Goal: Task Accomplishment & Management: Manage account settings

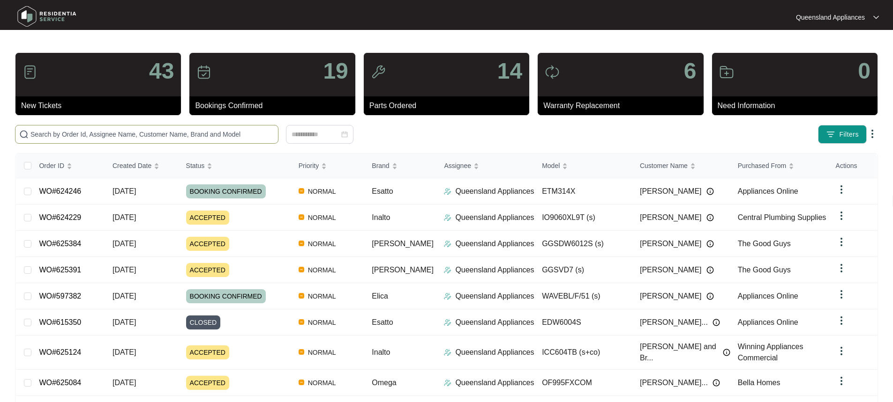
click at [221, 128] on span at bounding box center [146, 134] width 263 height 19
paste input "604054"
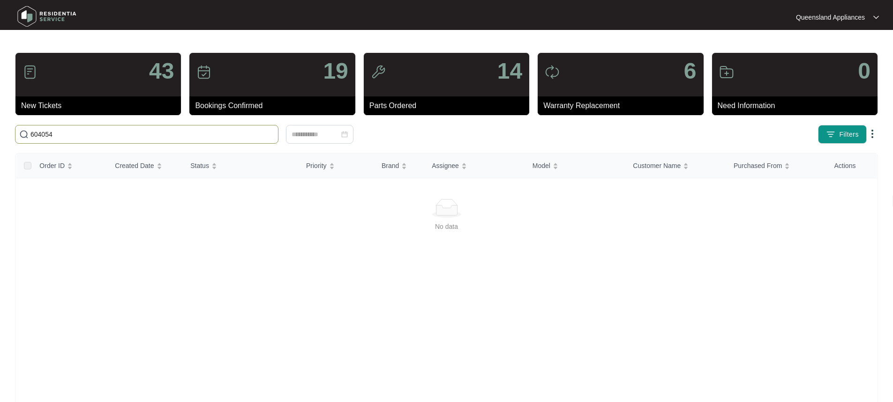
click at [44, 134] on input "604054" at bounding box center [152, 134] width 244 height 10
drag, startPoint x: 45, startPoint y: 134, endPoint x: -8, endPoint y: 128, distance: 53.8
click at [0, 128] on html "Queensland Appliances Queensland... 43 New Tickets 19 Bookings Confirmed 14 Par…" at bounding box center [446, 220] width 893 height 441
click at [109, 141] on span "604054" at bounding box center [146, 134] width 263 height 19
click at [109, 136] on input "604054" at bounding box center [152, 134] width 244 height 10
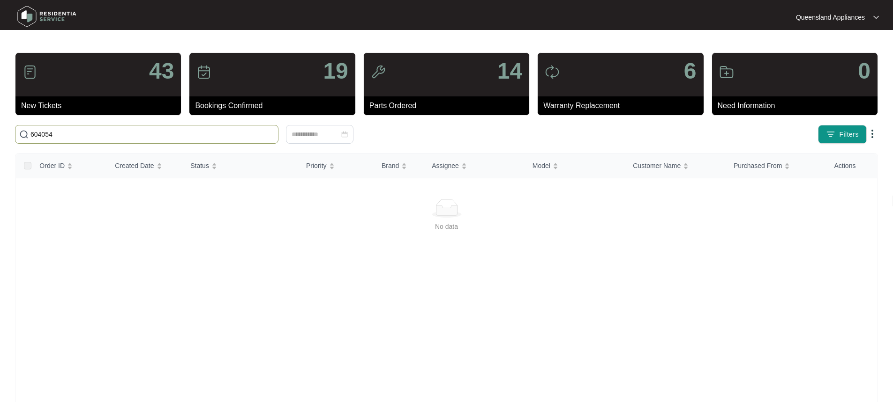
click at [223, 126] on span "604054" at bounding box center [146, 134] width 263 height 19
click at [158, 131] on input "604054" at bounding box center [152, 134] width 244 height 10
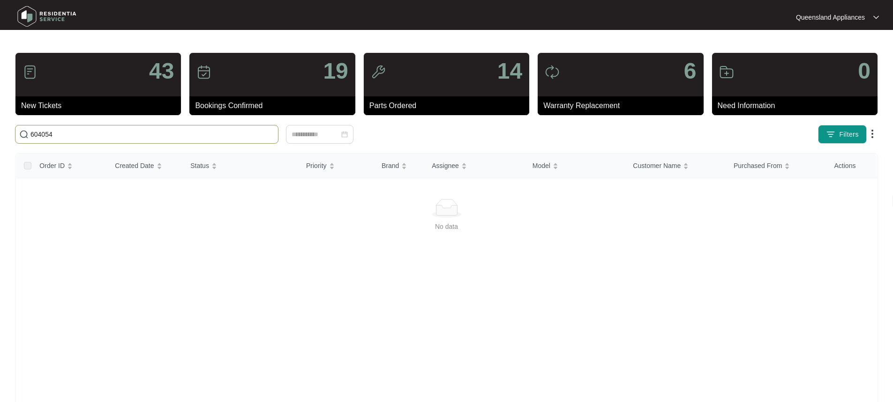
click at [158, 131] on input "604054" at bounding box center [152, 134] width 244 height 10
paste input "0738665666"
drag, startPoint x: 196, startPoint y: 127, endPoint x: 3, endPoint y: 122, distance: 193.6
click at [3, 122] on main "43 New Tickets 19 Bookings Confirmed 14 Parts Ordered 6 Warranty Replacement 0 …" at bounding box center [446, 220] width 893 height 441
click at [125, 133] on input "0738665666" at bounding box center [152, 134] width 244 height 10
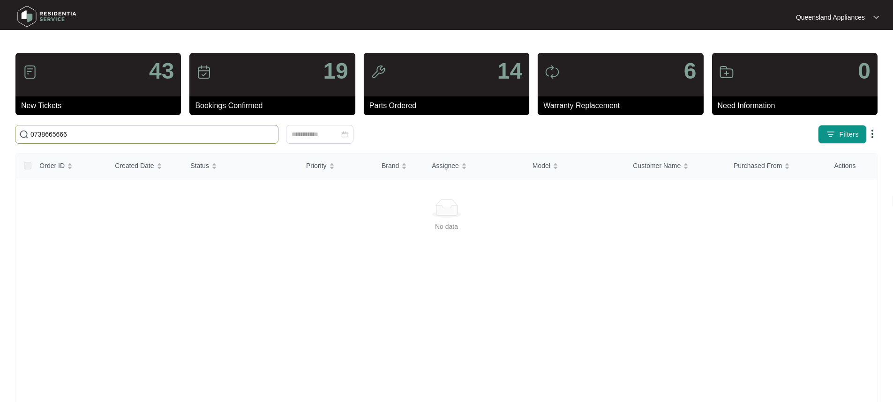
click at [125, 133] on input "0738665666" at bounding box center [152, 134] width 244 height 10
paste input "604054"
drag, startPoint x: 177, startPoint y: 136, endPoint x: 19, endPoint y: 136, distance: 157.9
click at [19, 136] on span "604054" at bounding box center [146, 134] width 263 height 19
paste input "text"
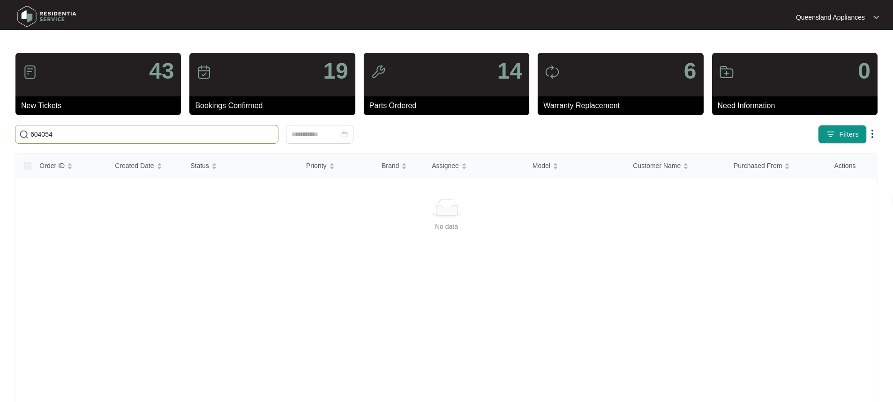
drag, startPoint x: 32, startPoint y: 131, endPoint x: 47, endPoint y: 132, distance: 15.0
click at [32, 131] on input "604054" at bounding box center [152, 134] width 244 height 10
click at [53, 135] on input "604054" at bounding box center [152, 134] width 244 height 10
click at [874, 133] on img at bounding box center [871, 133] width 11 height 11
click at [129, 215] on div at bounding box center [446, 208] width 838 height 19
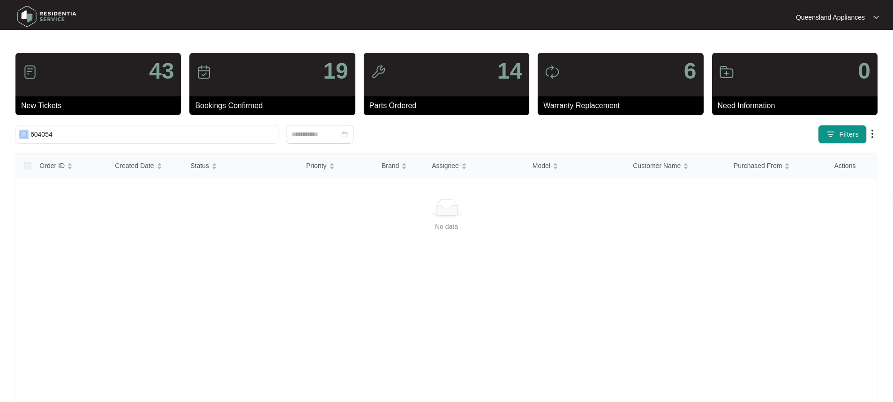
drag, startPoint x: 102, startPoint y: 140, endPoint x: 12, endPoint y: 129, distance: 90.1
click at [12, 129] on div "604054" at bounding box center [198, 134] width 375 height 19
click at [43, 133] on input "604054" at bounding box center [152, 134] width 244 height 10
click at [142, 137] on input "604054" at bounding box center [152, 134] width 244 height 10
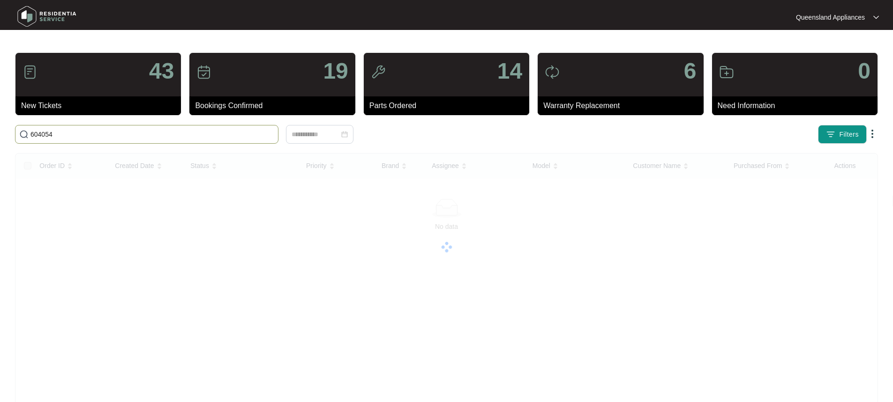
click at [142, 137] on input "604054" at bounding box center [152, 134] width 244 height 10
click at [103, 140] on span "604054" at bounding box center [146, 134] width 263 height 19
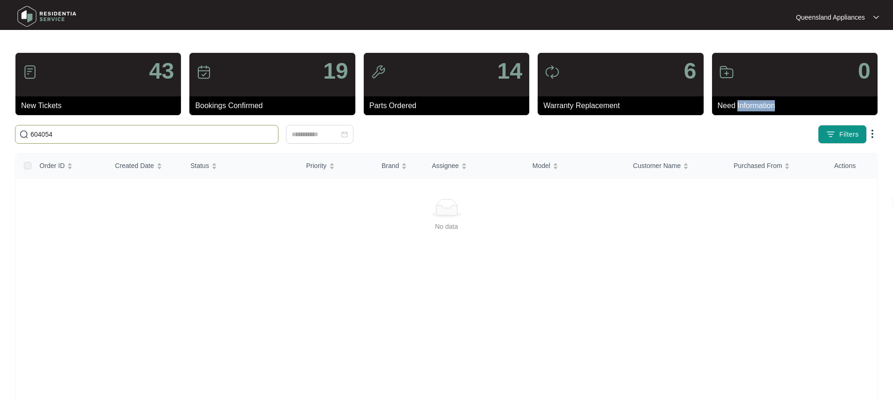
click at [103, 140] on span "604054" at bounding box center [146, 134] width 263 height 19
click at [97, 133] on input "604054" at bounding box center [152, 134] width 244 height 10
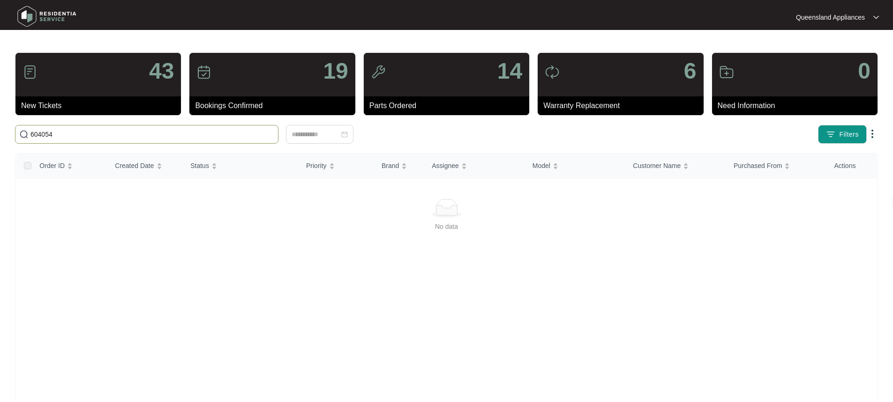
click at [97, 133] on input "604054" at bounding box center [152, 134] width 244 height 10
paste input ", 07 3866 5666"
click at [37, 135] on input ", 07 3866 5666" at bounding box center [152, 134] width 244 height 10
click at [34, 133] on input ", 07 3866 5666" at bounding box center [152, 134] width 244 height 10
drag, startPoint x: 41, startPoint y: 134, endPoint x: 27, endPoint y: 133, distance: 14.1
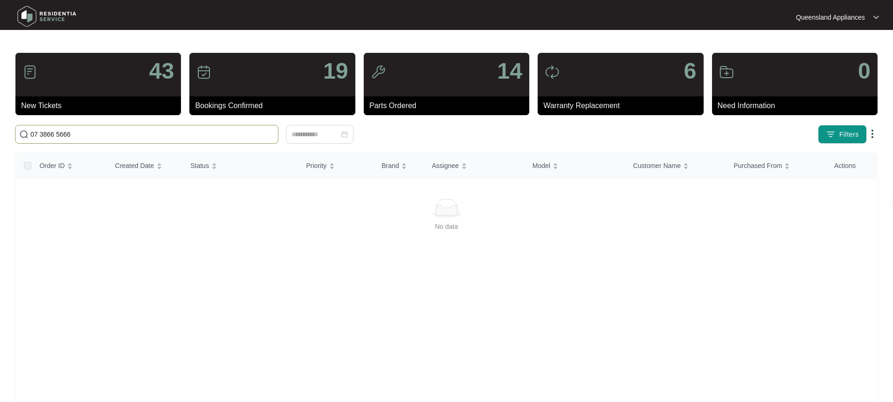
click at [27, 133] on span "07 3866 5666" at bounding box center [146, 134] width 263 height 19
click at [47, 131] on input "3866 5666" at bounding box center [152, 134] width 244 height 10
type input "38665666"
click at [68, 15] on img at bounding box center [47, 16] width 66 height 28
drag, startPoint x: 136, startPoint y: 229, endPoint x: 96, endPoint y: 128, distance: 108.1
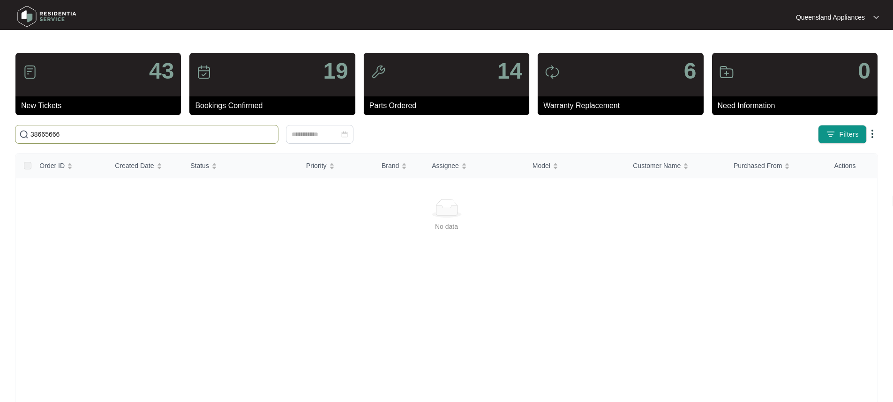
click at [134, 225] on div "No data" at bounding box center [446, 227] width 838 height 10
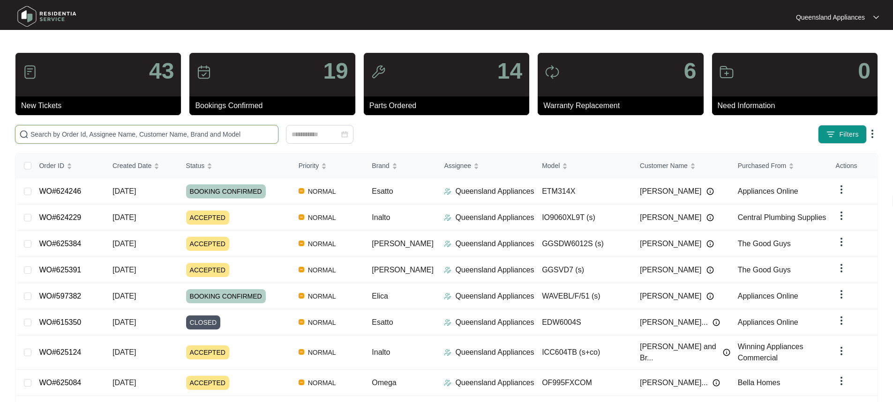
click at [136, 138] on input "text" at bounding box center [152, 134] width 244 height 10
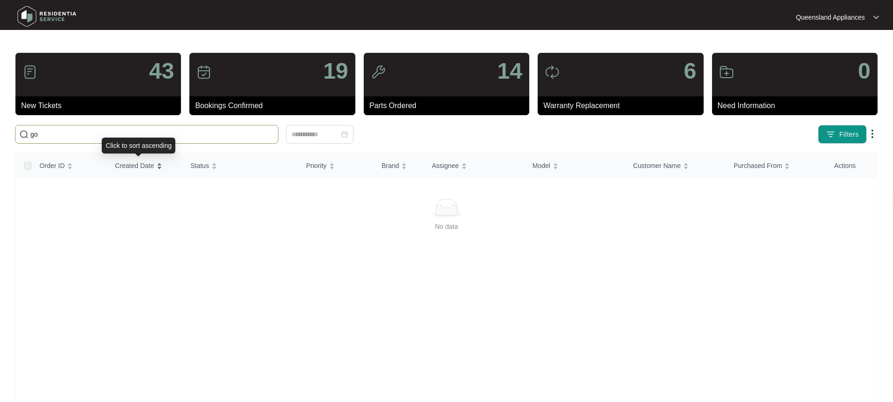
type input "g"
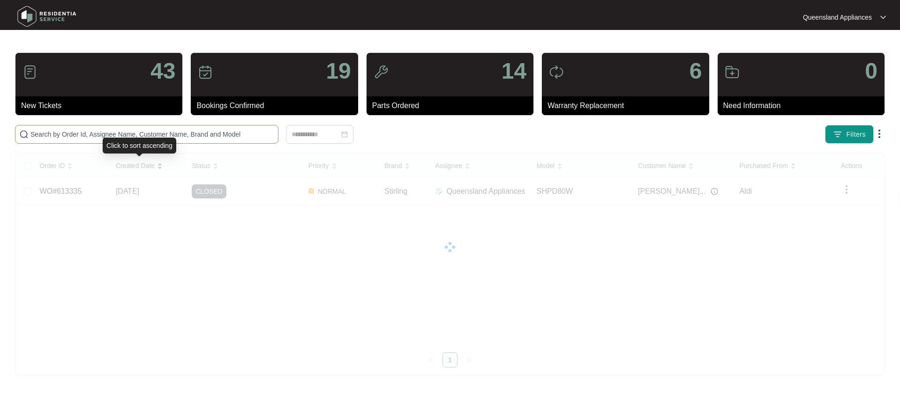
paste input ", 07 3866 5666"
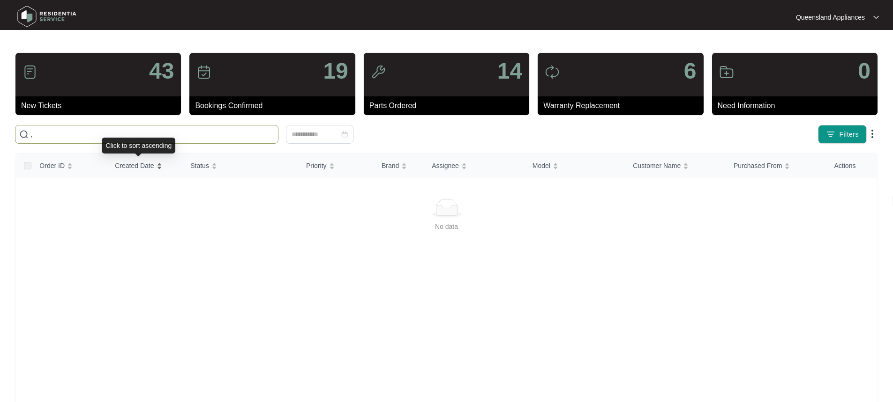
type input ","
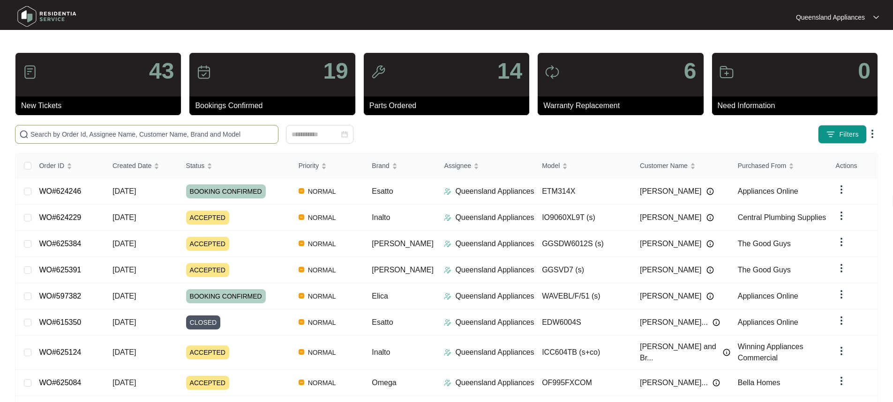
click at [108, 129] on input "text" at bounding box center [152, 134] width 244 height 10
paste input "613087"
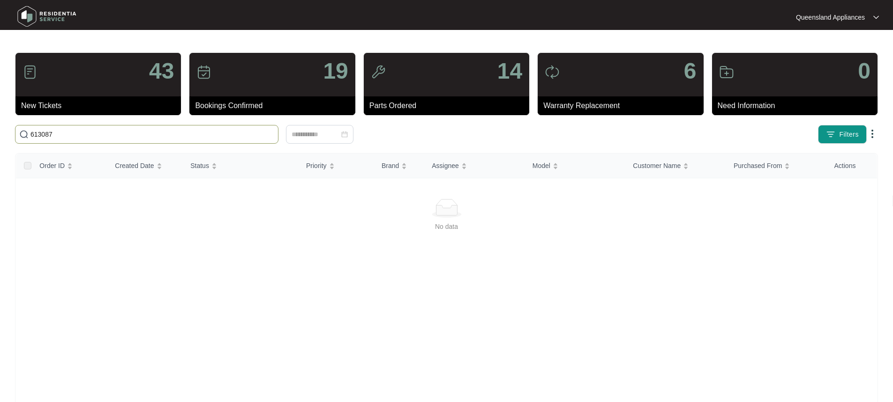
type input "613087"
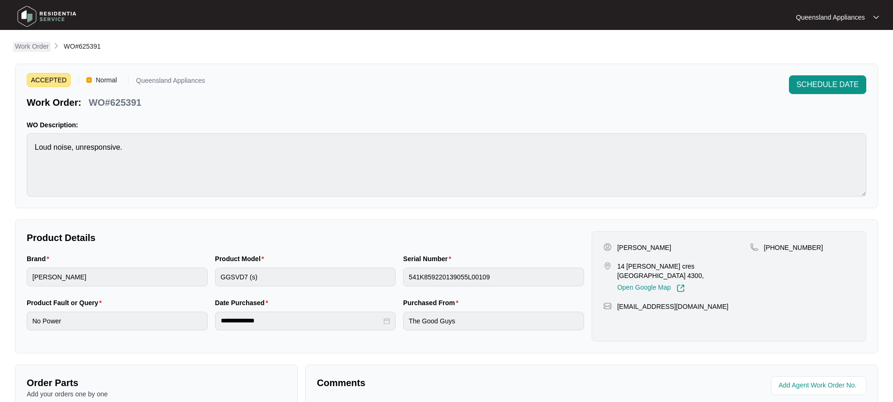
click at [43, 52] on li "Work Order" at bounding box center [32, 46] width 34 height 11
click at [41, 46] on p "Work Order" at bounding box center [32, 46] width 34 height 9
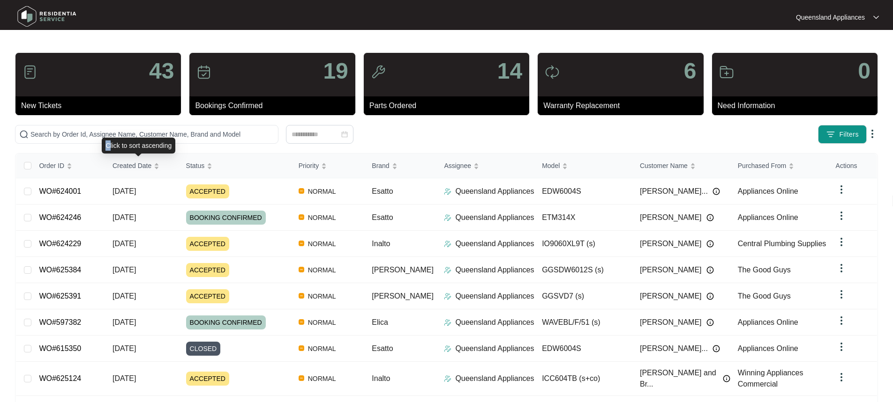
click at [107, 138] on div "Click to sort ascending" at bounding box center [139, 146] width 74 height 16
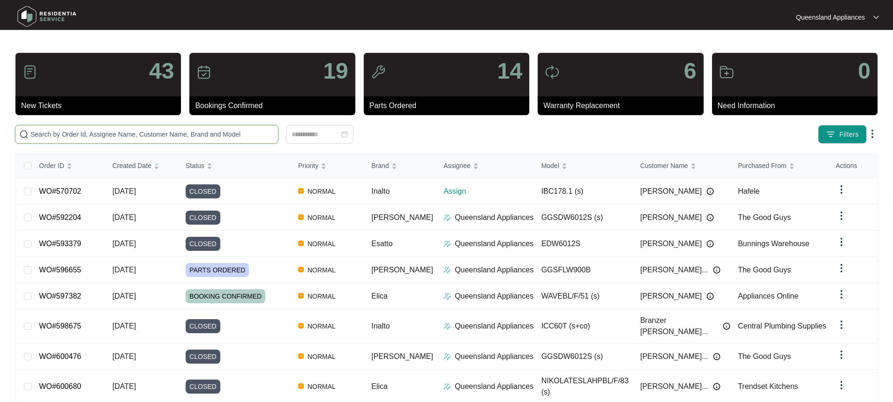
click at [106, 135] on input "text" at bounding box center [152, 134] width 244 height 10
paste input "625535"
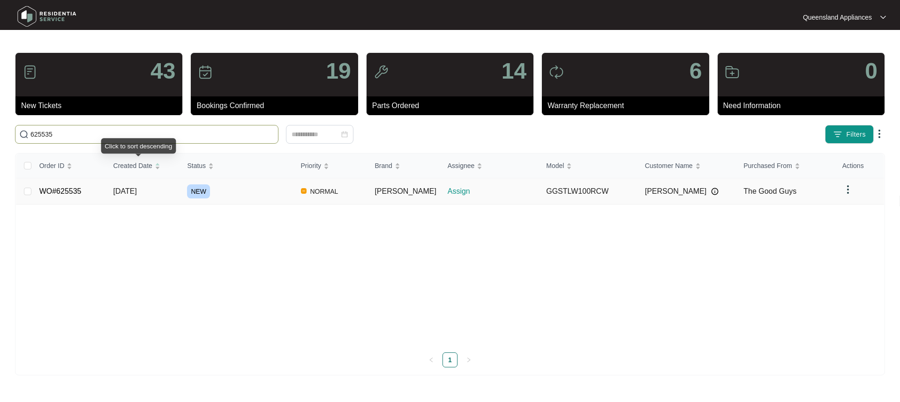
type input "625535"
click at [250, 196] on div "NEW" at bounding box center [240, 192] width 106 height 14
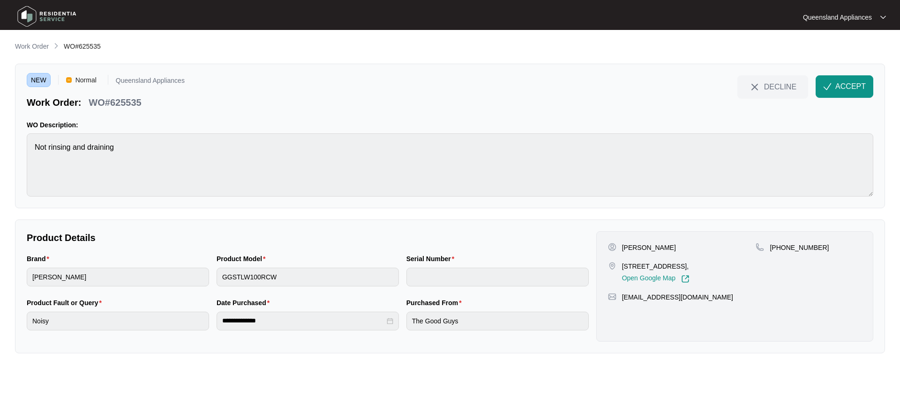
click at [689, 266] on p "[STREET_ADDRESS]," at bounding box center [655, 266] width 67 height 9
copy p "[PERSON_NAME]"
drag, startPoint x: 832, startPoint y: 90, endPoint x: 810, endPoint y: 96, distance: 22.7
click at [832, 90] on button "ACCEPT" at bounding box center [844, 86] width 58 height 22
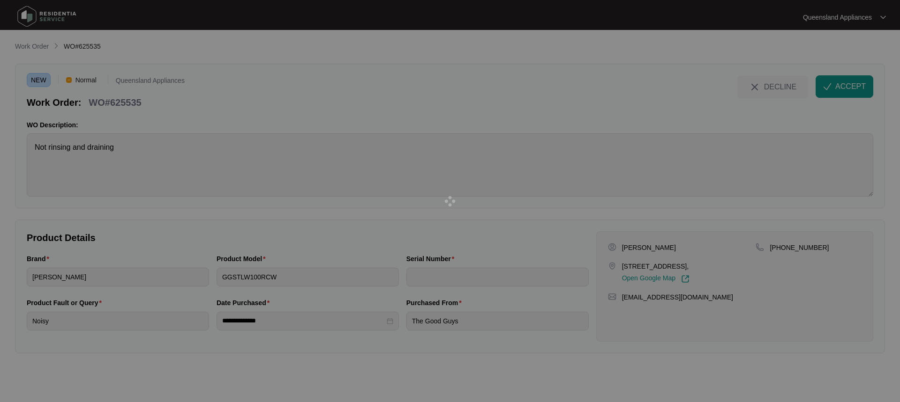
click at [323, 274] on div at bounding box center [450, 201] width 900 height 402
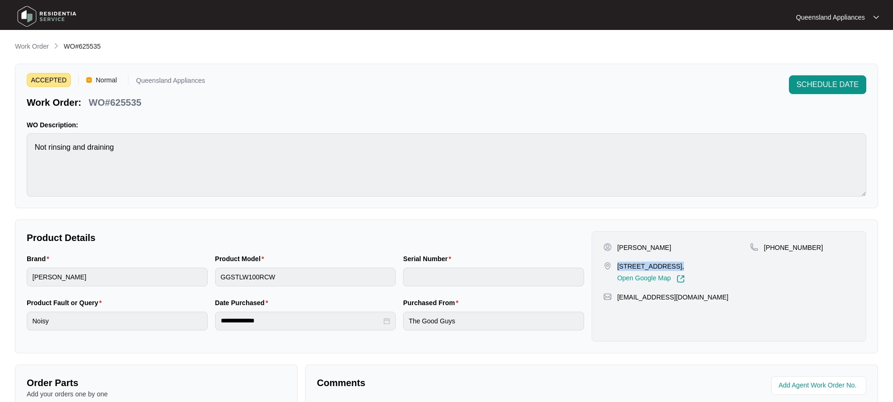
drag, startPoint x: 617, startPoint y: 268, endPoint x: 663, endPoint y: 269, distance: 45.5
click at [663, 269] on p "[STREET_ADDRESS]," at bounding box center [650, 266] width 67 height 9
copy p "[STREET_ADDRESS]"
drag, startPoint x: 774, startPoint y: 246, endPoint x: 819, endPoint y: 245, distance: 45.0
click at [819, 245] on div "[PHONE_NUMBER]" at bounding box center [802, 247] width 104 height 9
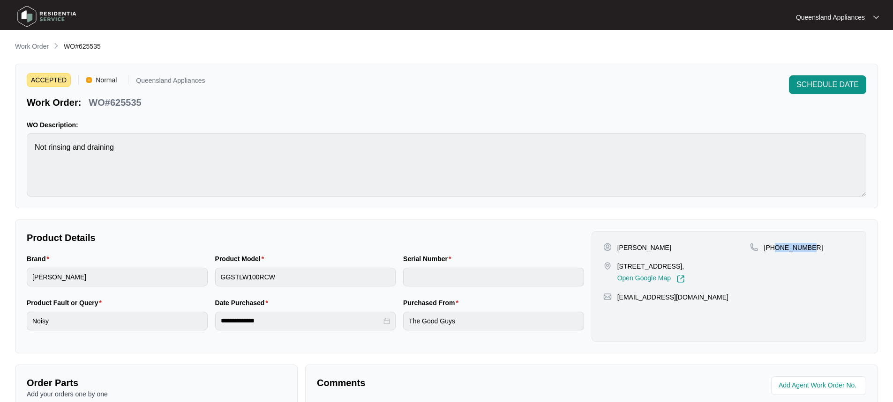
copy p "467951993"
drag, startPoint x: 44, startPoint y: 42, endPoint x: 47, endPoint y: 48, distance: 6.7
click at [44, 42] on p "Work Order" at bounding box center [32, 46] width 34 height 9
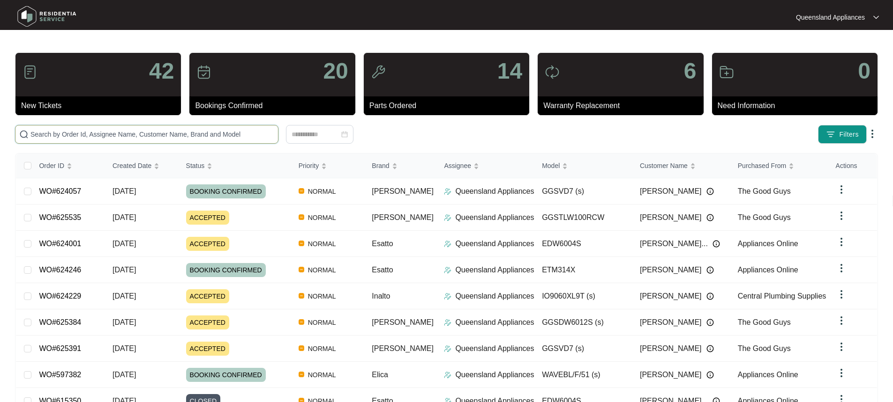
click at [154, 132] on input "text" at bounding box center [152, 134] width 244 height 10
paste input "625705"
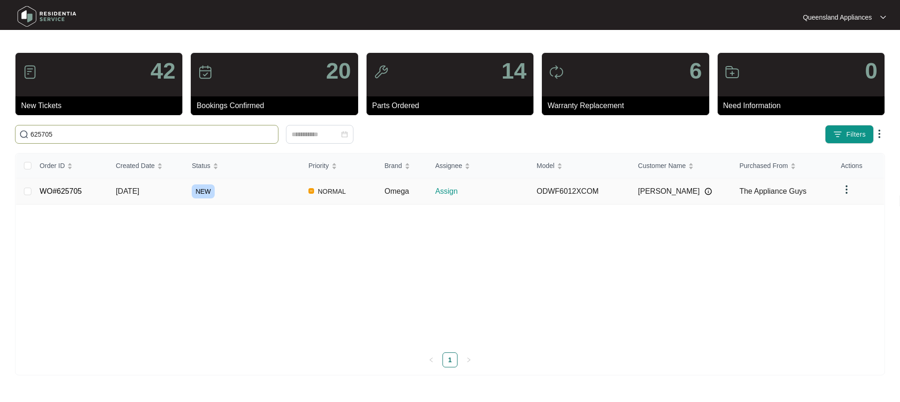
type input "625705"
click at [263, 190] on div "NEW" at bounding box center [246, 192] width 109 height 14
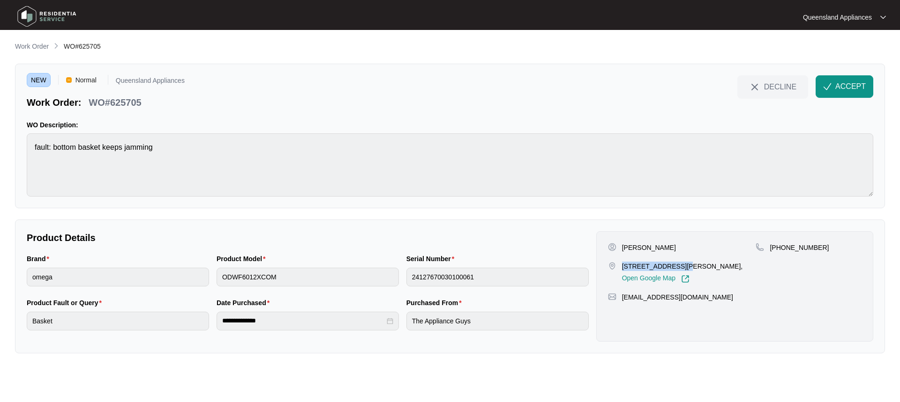
drag, startPoint x: 623, startPoint y: 267, endPoint x: 678, endPoint y: 263, distance: 54.9
click at [678, 263] on p "[STREET_ADDRESS][PERSON_NAME]," at bounding box center [682, 266] width 121 height 9
copy p "[STREET_ADDRESS][PERSON_NAME]"
click at [840, 84] on span "ACCEPT" at bounding box center [850, 86] width 30 height 11
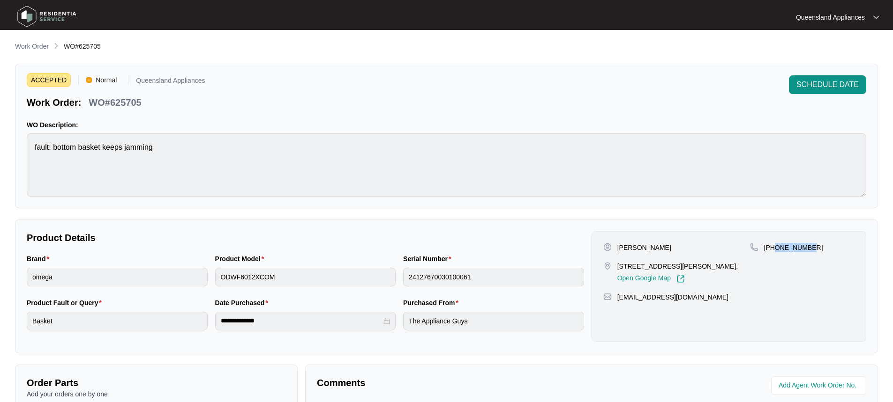
drag, startPoint x: 773, startPoint y: 247, endPoint x: 873, endPoint y: 247, distance: 99.8
click at [873, 247] on div "**********" at bounding box center [446, 287] width 863 height 134
copy p "415841913"
click at [31, 39] on main "**********" at bounding box center [446, 310] width 893 height 621
click at [32, 45] on p "Work Order" at bounding box center [32, 46] width 34 height 9
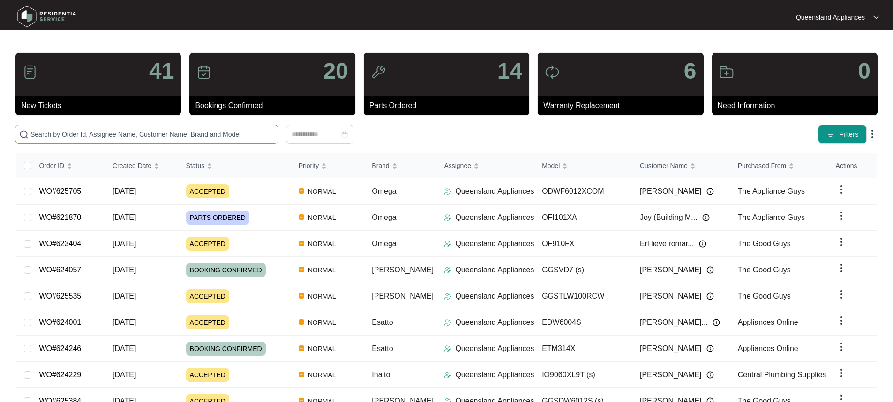
click at [100, 134] on input "text" at bounding box center [152, 134] width 244 height 10
paste input "625776"
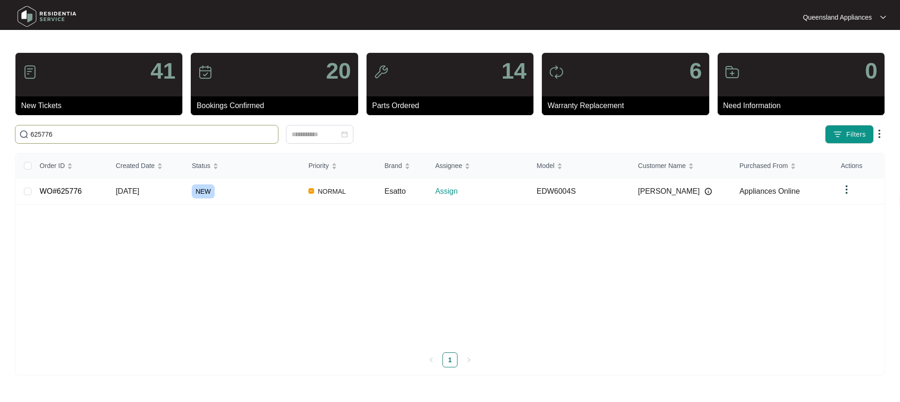
type input "625776"
click at [133, 181] on td "[DATE]" at bounding box center [146, 192] width 76 height 26
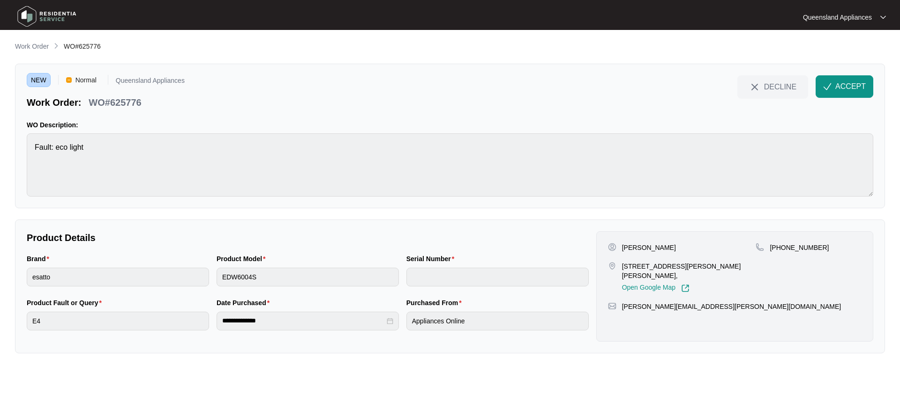
click at [649, 270] on p "[STREET_ADDRESS][PERSON_NAME][PERSON_NAME]," at bounding box center [689, 271] width 134 height 19
drag, startPoint x: 622, startPoint y: 264, endPoint x: 662, endPoint y: 267, distance: 39.9
click at [662, 267] on p "[STREET_ADDRESS][PERSON_NAME][PERSON_NAME]," at bounding box center [689, 271] width 134 height 19
copy p "2/56 [PERSON_NAME]"
click at [831, 89] on img "button" at bounding box center [827, 86] width 8 height 8
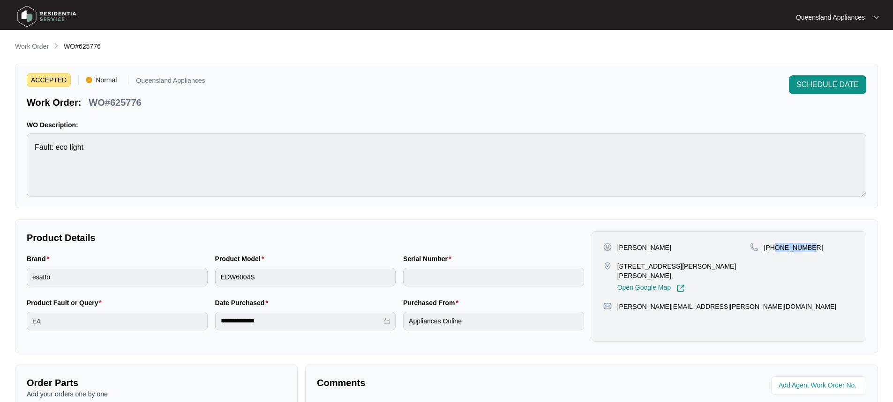
drag, startPoint x: 774, startPoint y: 248, endPoint x: 822, endPoint y: 246, distance: 47.4
click at [821, 245] on div "[PHONE_NUMBER]" at bounding box center [802, 247] width 104 height 9
copy p "424019421"
click at [32, 44] on p "Work Order" at bounding box center [32, 46] width 34 height 9
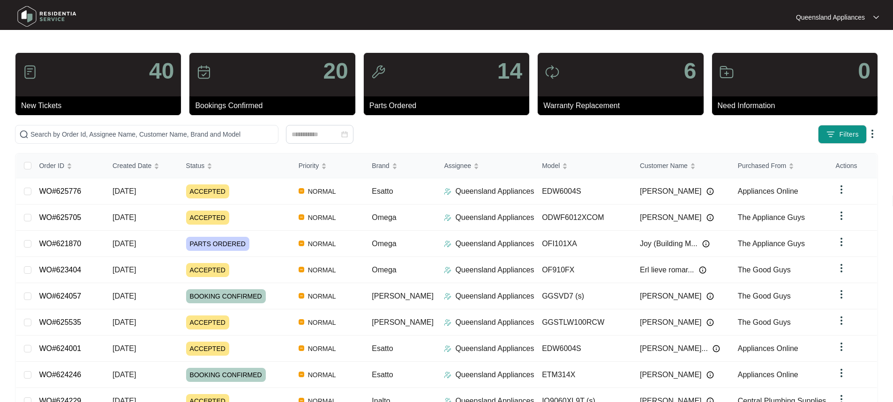
click at [231, 122] on div "40 New Tickets 20 Bookings Confirmed 14 Parts Ordered 6 Warranty Replacement 0 …" at bounding box center [446, 261] width 863 height 419
click at [217, 134] on input "text" at bounding box center [152, 134] width 244 height 10
paste input "625807"
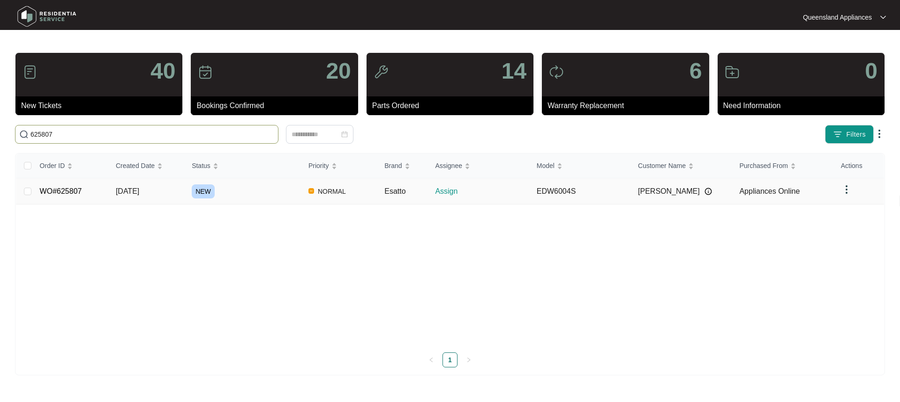
type input "625807"
click at [246, 201] on td "NEW" at bounding box center [242, 192] width 117 height 26
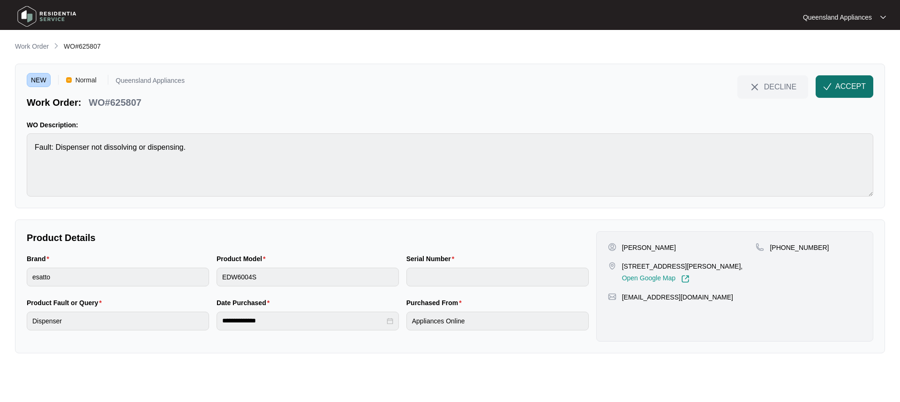
click at [852, 87] on span "ACCEPT" at bounding box center [850, 86] width 30 height 11
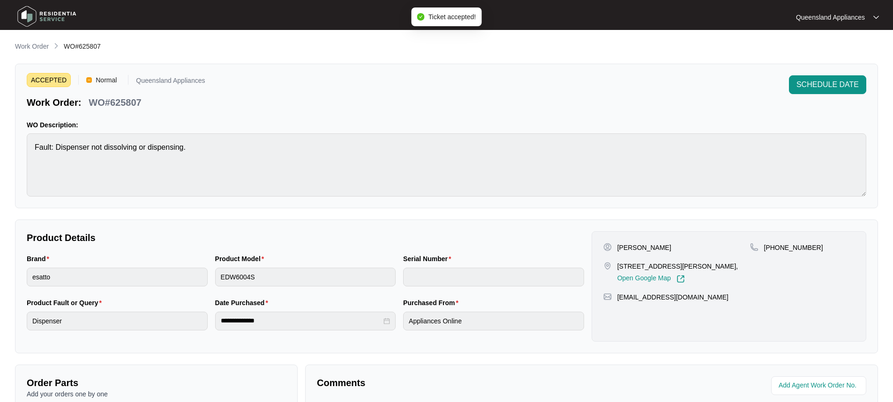
click at [257, 280] on div "**********" at bounding box center [446, 323] width 863 height 565
drag, startPoint x: 774, startPoint y: 248, endPoint x: 838, endPoint y: 246, distance: 63.3
click at [838, 246] on div "[PHONE_NUMBER]" at bounding box center [802, 247] width 104 height 9
copy p "411664878"
click at [45, 50] on p "Work Order" at bounding box center [32, 46] width 34 height 9
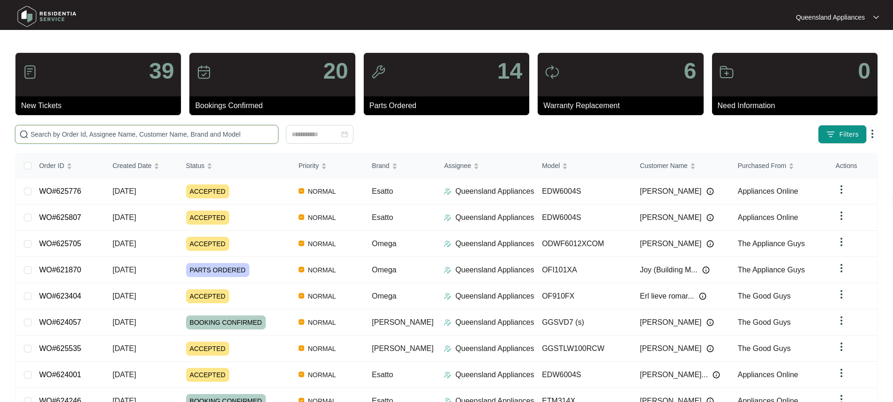
click at [87, 134] on input "text" at bounding box center [152, 134] width 244 height 10
paste input "625809"
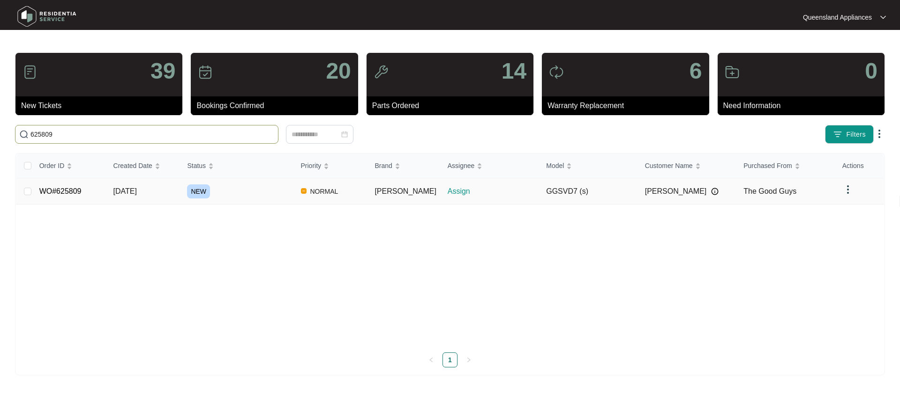
type input "625809"
drag, startPoint x: 232, startPoint y: 193, endPoint x: 237, endPoint y: 198, distance: 7.0
click at [233, 193] on div "NEW" at bounding box center [240, 192] width 106 height 14
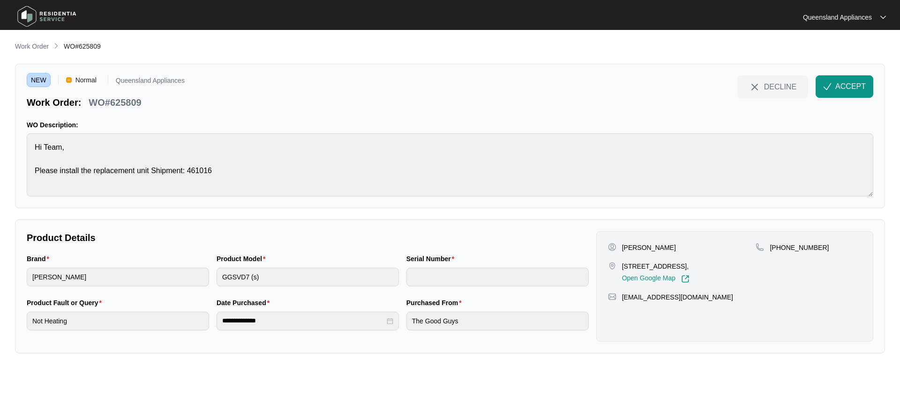
click at [685, 265] on p "[STREET_ADDRESS]," at bounding box center [655, 266] width 67 height 9
copy p "[STREET_ADDRESS],"
click at [850, 87] on span "ACCEPT" at bounding box center [850, 86] width 30 height 11
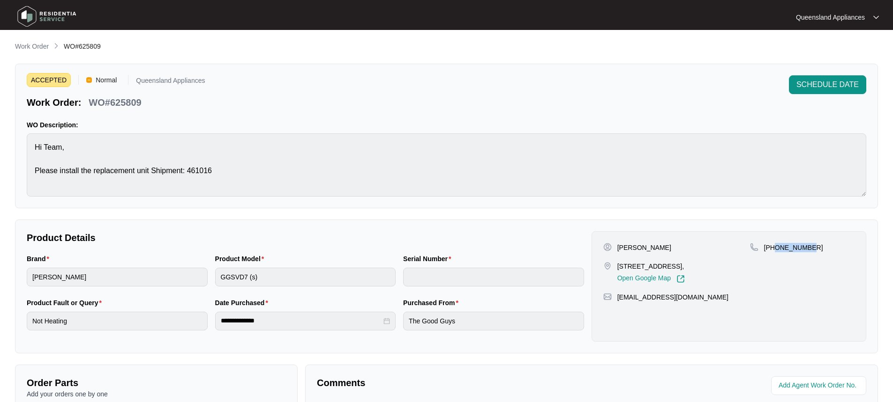
drag, startPoint x: 775, startPoint y: 249, endPoint x: 851, endPoint y: 245, distance: 76.0
click at [851, 245] on div "[PHONE_NUMBER]" at bounding box center [802, 247] width 104 height 9
copy p "438240616"
click at [34, 50] on p "Work Order" at bounding box center [32, 46] width 34 height 9
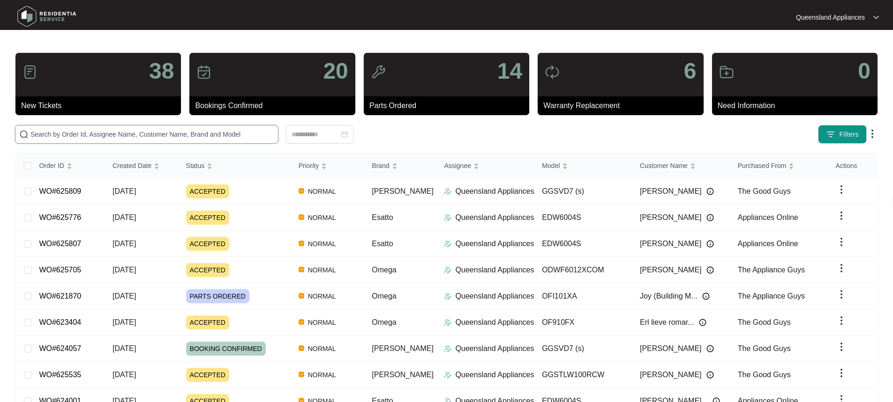
click at [105, 132] on input "text" at bounding box center [152, 134] width 244 height 10
paste input "625897"
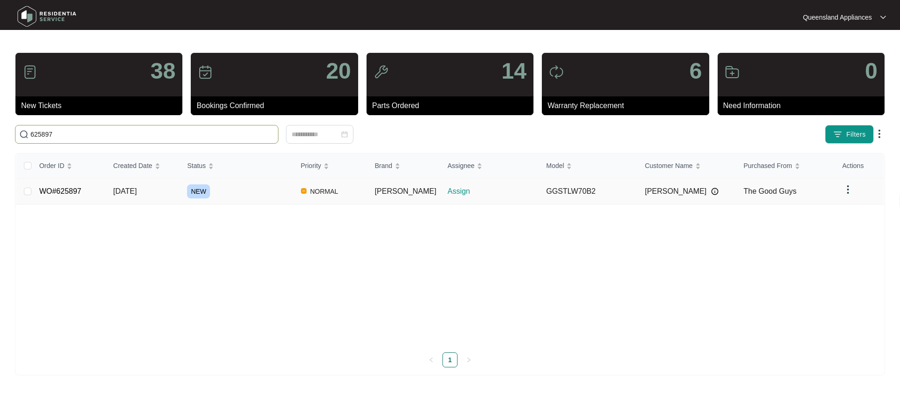
type input "625897"
click at [316, 184] on td "NORMAL" at bounding box center [330, 192] width 74 height 26
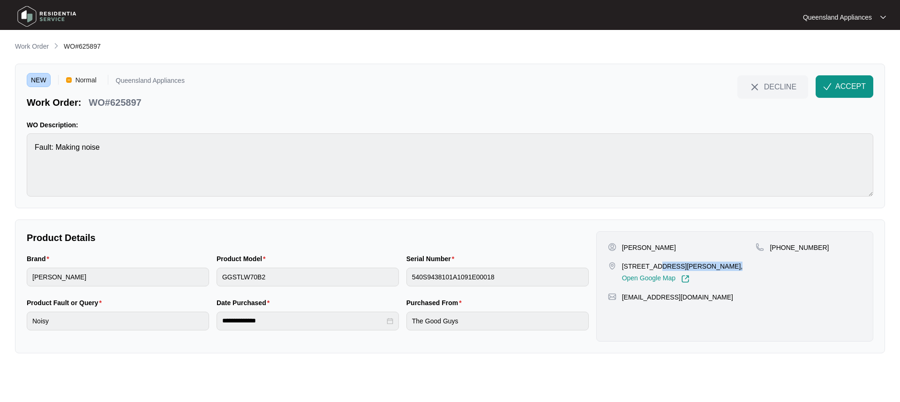
drag, startPoint x: 734, startPoint y: 268, endPoint x: 659, endPoint y: 261, distance: 74.9
click at [659, 261] on div "[PERSON_NAME] [STREET_ADDRESS][PERSON_NAME], Open Google Map" at bounding box center [682, 263] width 148 height 40
click at [396, 201] on div "NEW Normal Queensland Appliances Work Order: WO#625897 DECLINE ACCEPT WO Descri…" at bounding box center [450, 136] width 870 height 145
drag, startPoint x: 847, startPoint y: 86, endPoint x: 893, endPoint y: 97, distance: 47.5
click at [852, 88] on span "ACCEPT" at bounding box center [850, 86] width 30 height 11
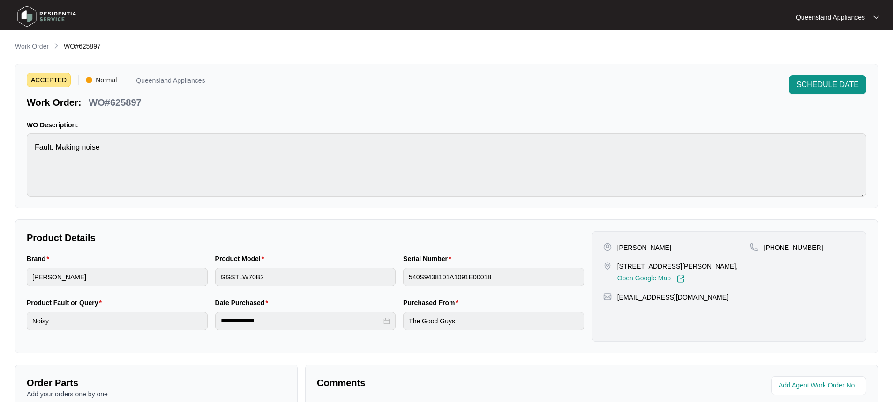
click at [667, 267] on p "[STREET_ADDRESS][PERSON_NAME]," at bounding box center [677, 266] width 121 height 9
click at [663, 266] on p "[STREET_ADDRESS][PERSON_NAME]," at bounding box center [677, 266] width 121 height 9
drag, startPoint x: 774, startPoint y: 245, endPoint x: 818, endPoint y: 246, distance: 44.1
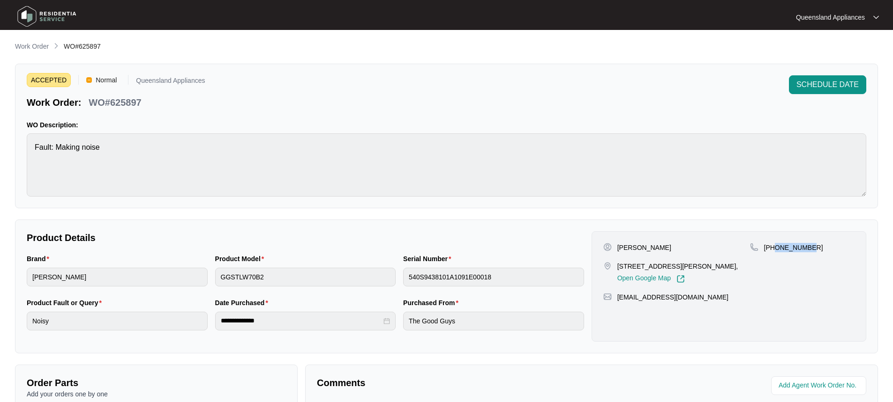
click at [818, 246] on div "[PHONE_NUMBER]" at bounding box center [802, 247] width 104 height 9
